Goal: Register for event/course

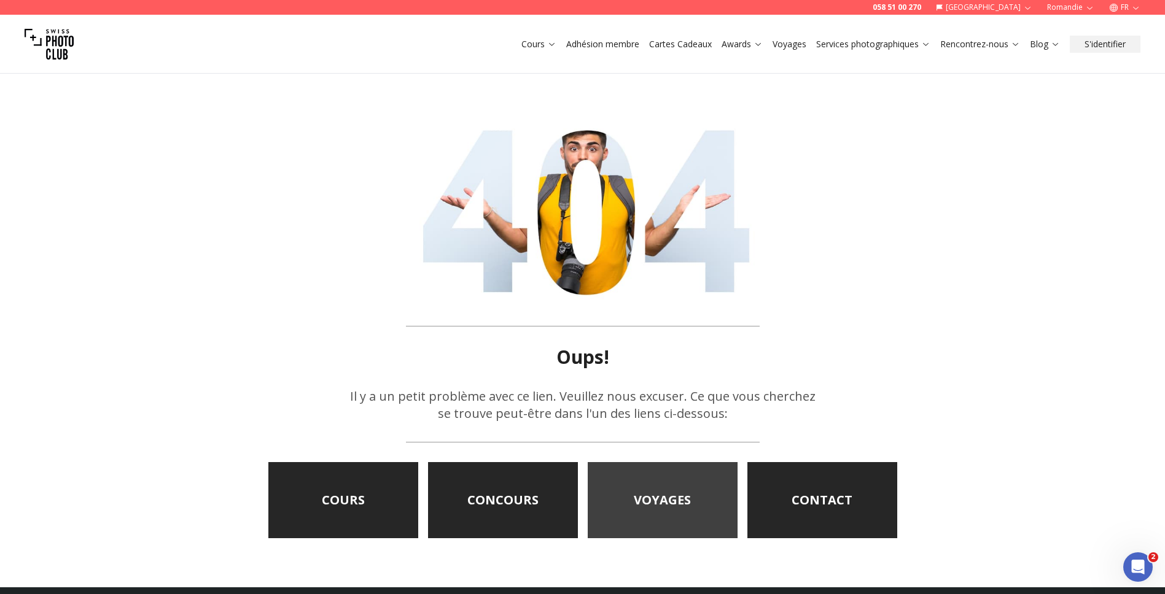
click at [636, 478] on link "VOYAGES" at bounding box center [662, 500] width 150 height 76
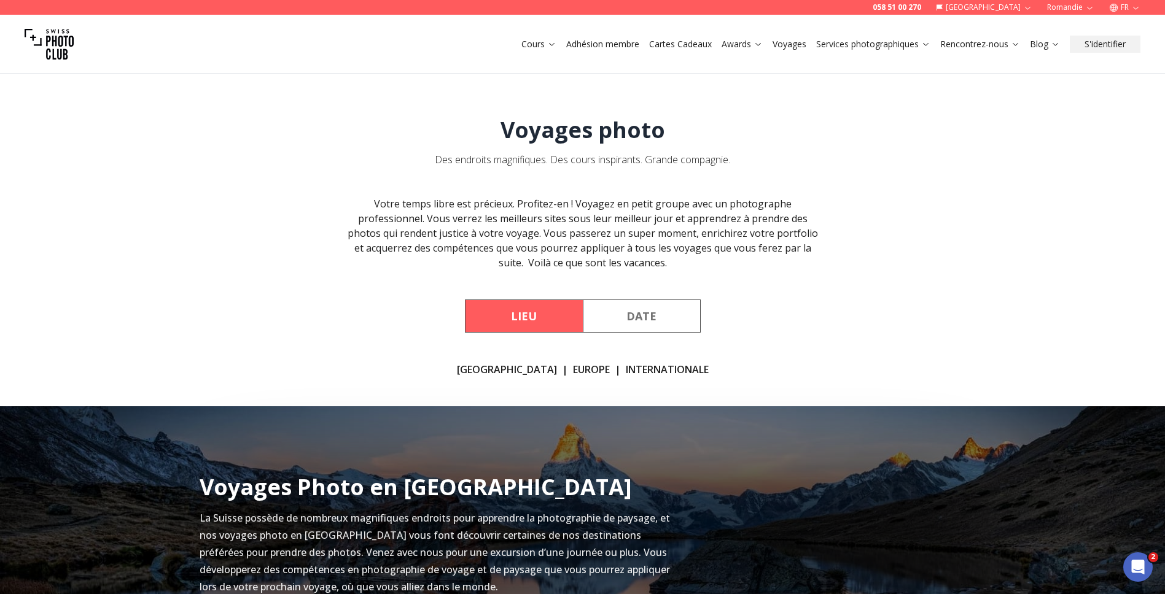
click at [645, 300] on button "Date" at bounding box center [642, 316] width 118 height 33
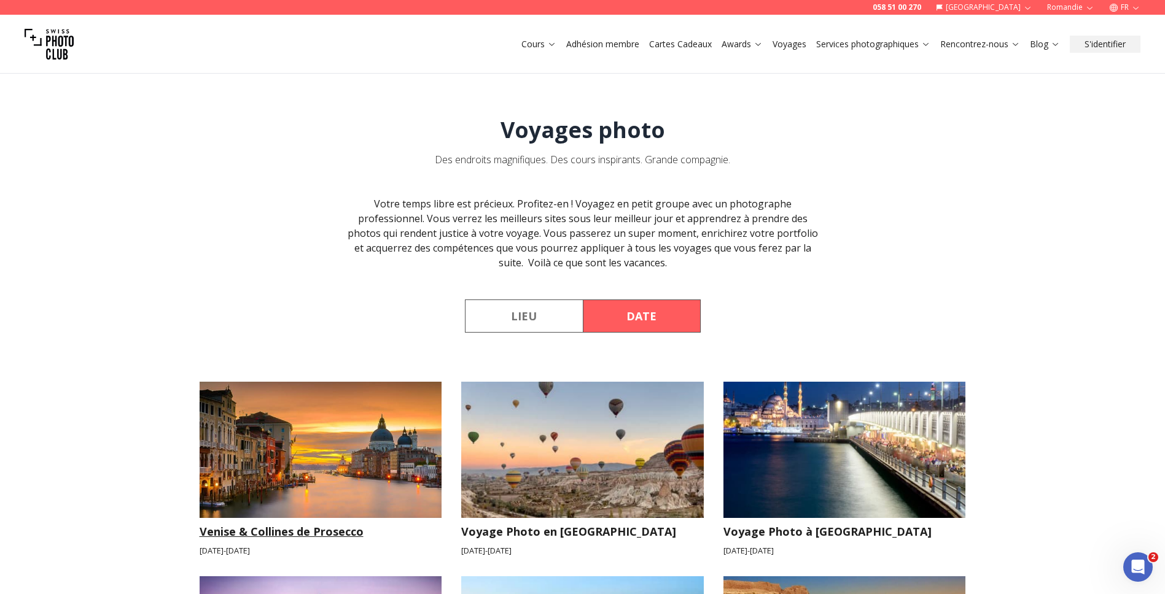
click at [342, 500] on img at bounding box center [321, 450] width 242 height 136
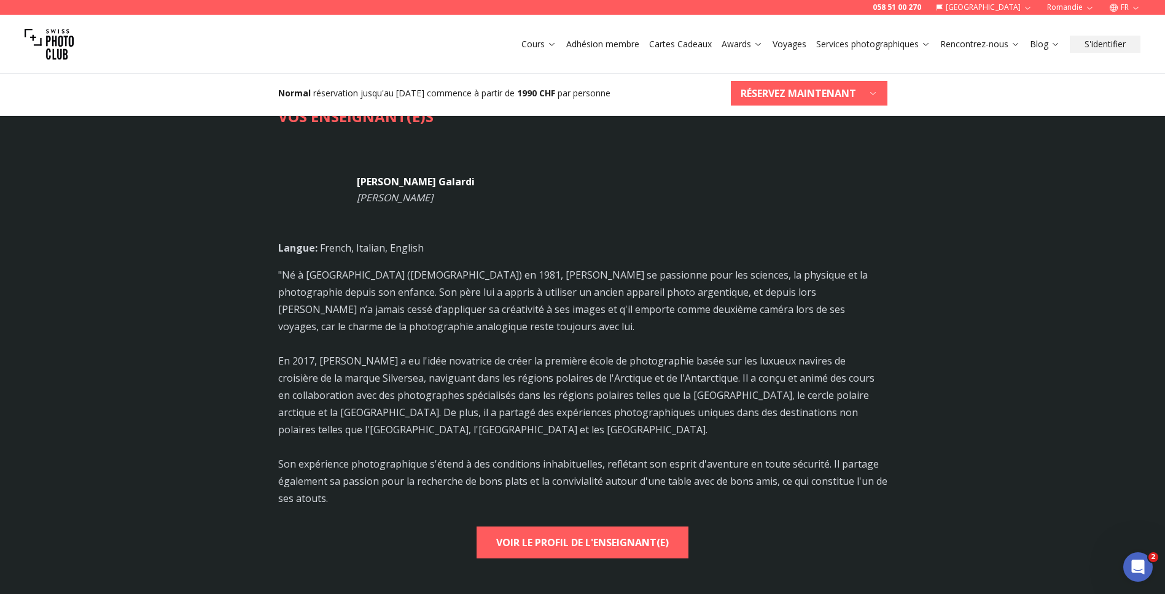
scroll to position [2649, 0]
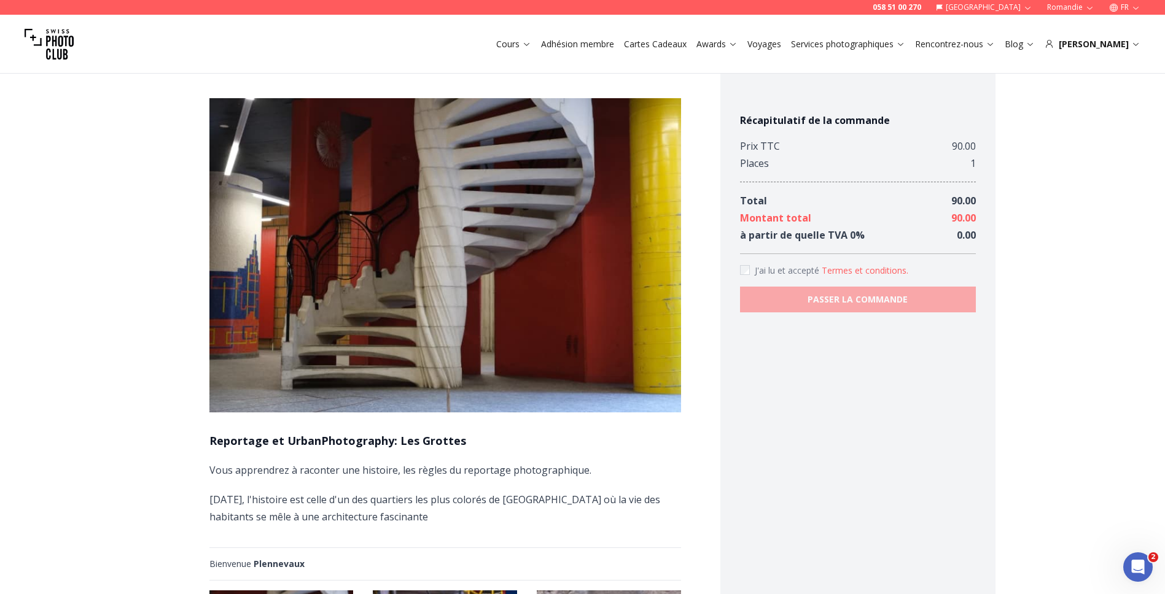
click at [843, 250] on div "Récapitulatif de la commande Prix TTC 90.00 Places 1 Total 90.00 Montant total …" at bounding box center [858, 213] width 236 height 200
